Goal: Navigation & Orientation: Find specific page/section

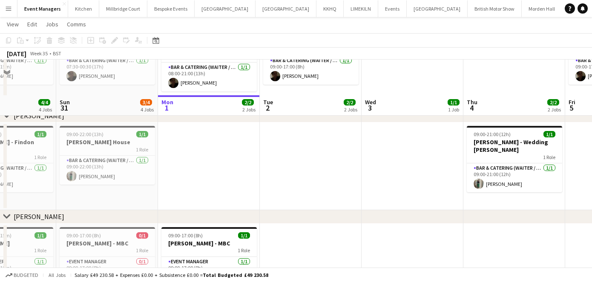
scroll to position [210, 0]
